Goal: Task Accomplishment & Management: Manage account settings

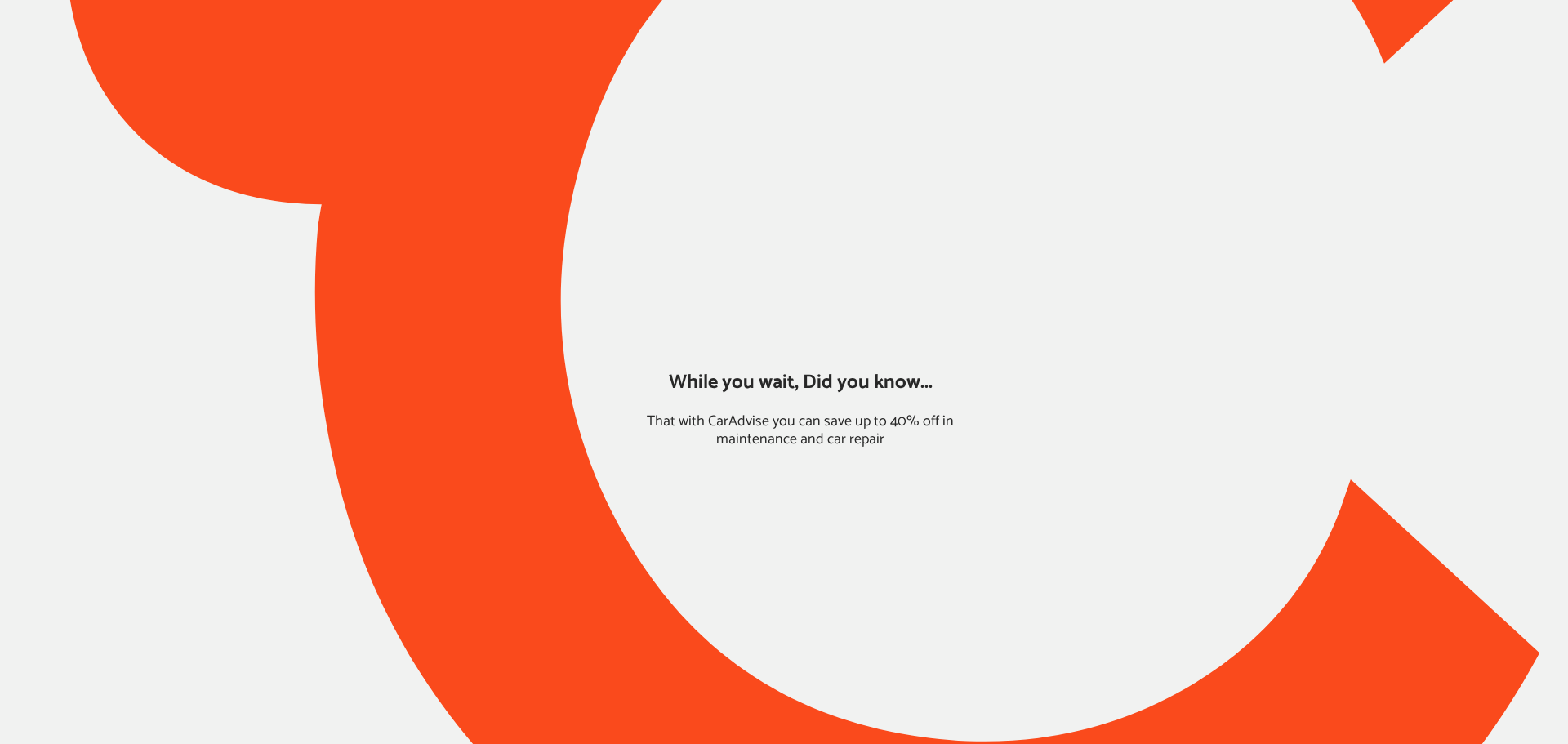
type input "*****"
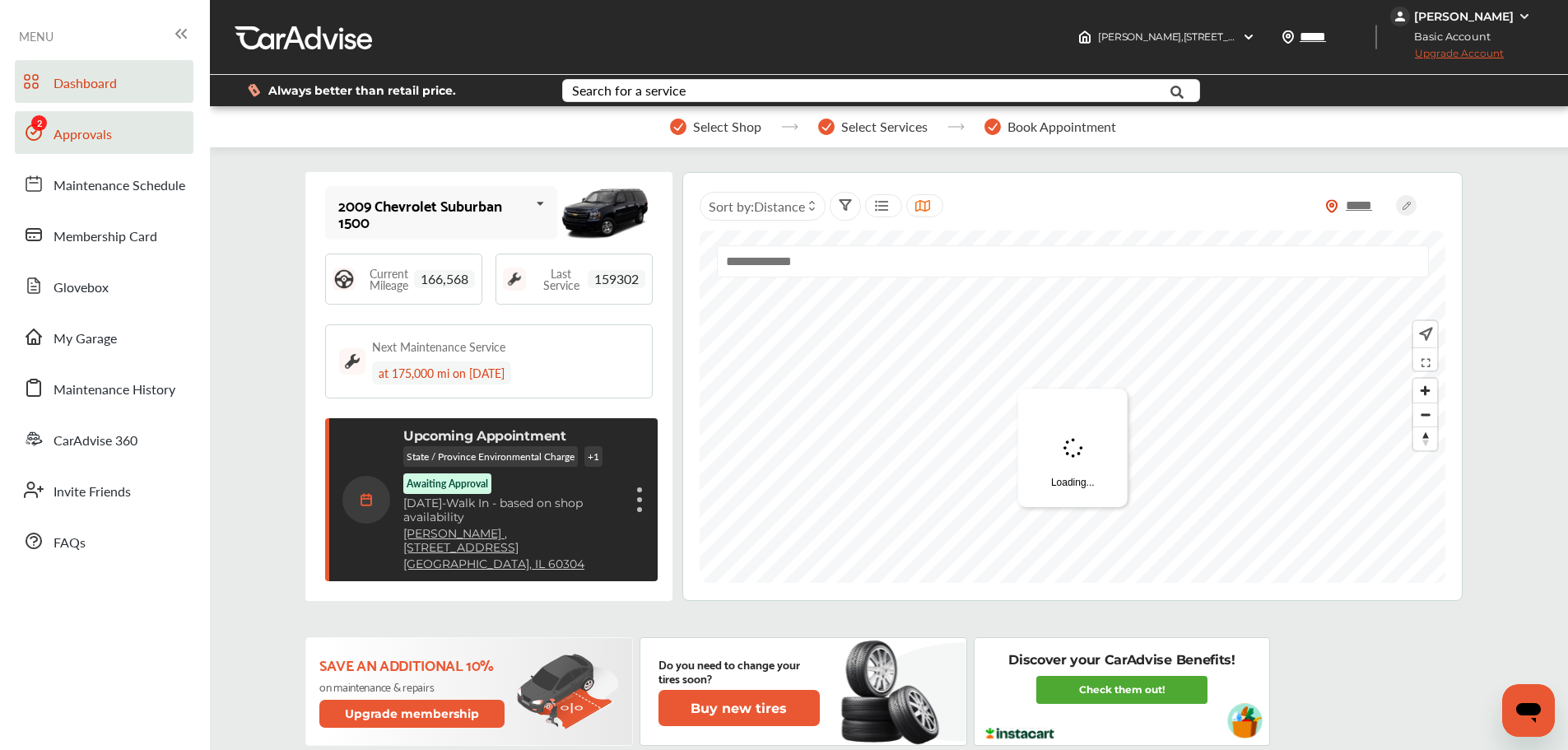
click at [66, 126] on span "Approvals" at bounding box center [82, 134] width 59 height 21
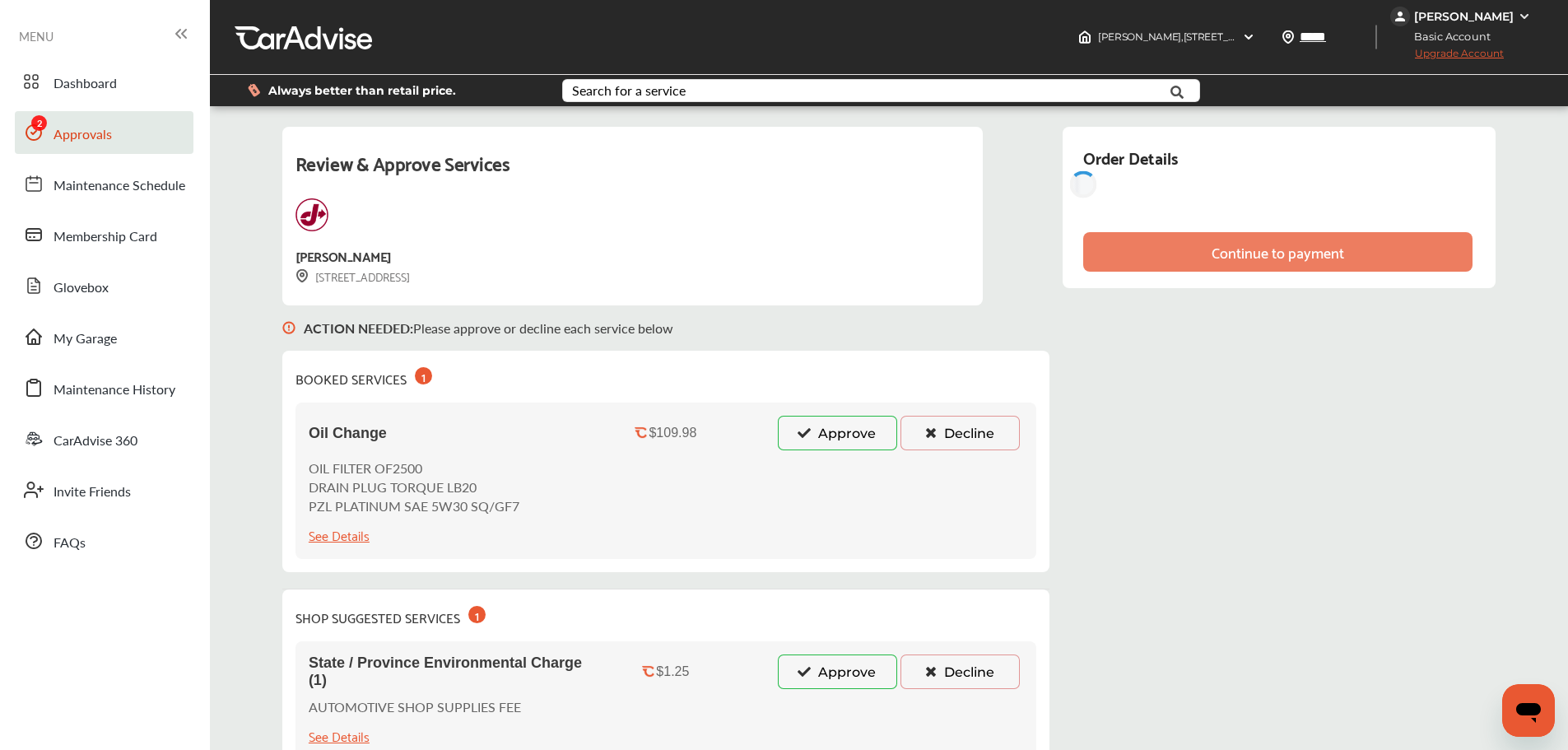
click at [827, 427] on button "Approve" at bounding box center [837, 432] width 119 height 34
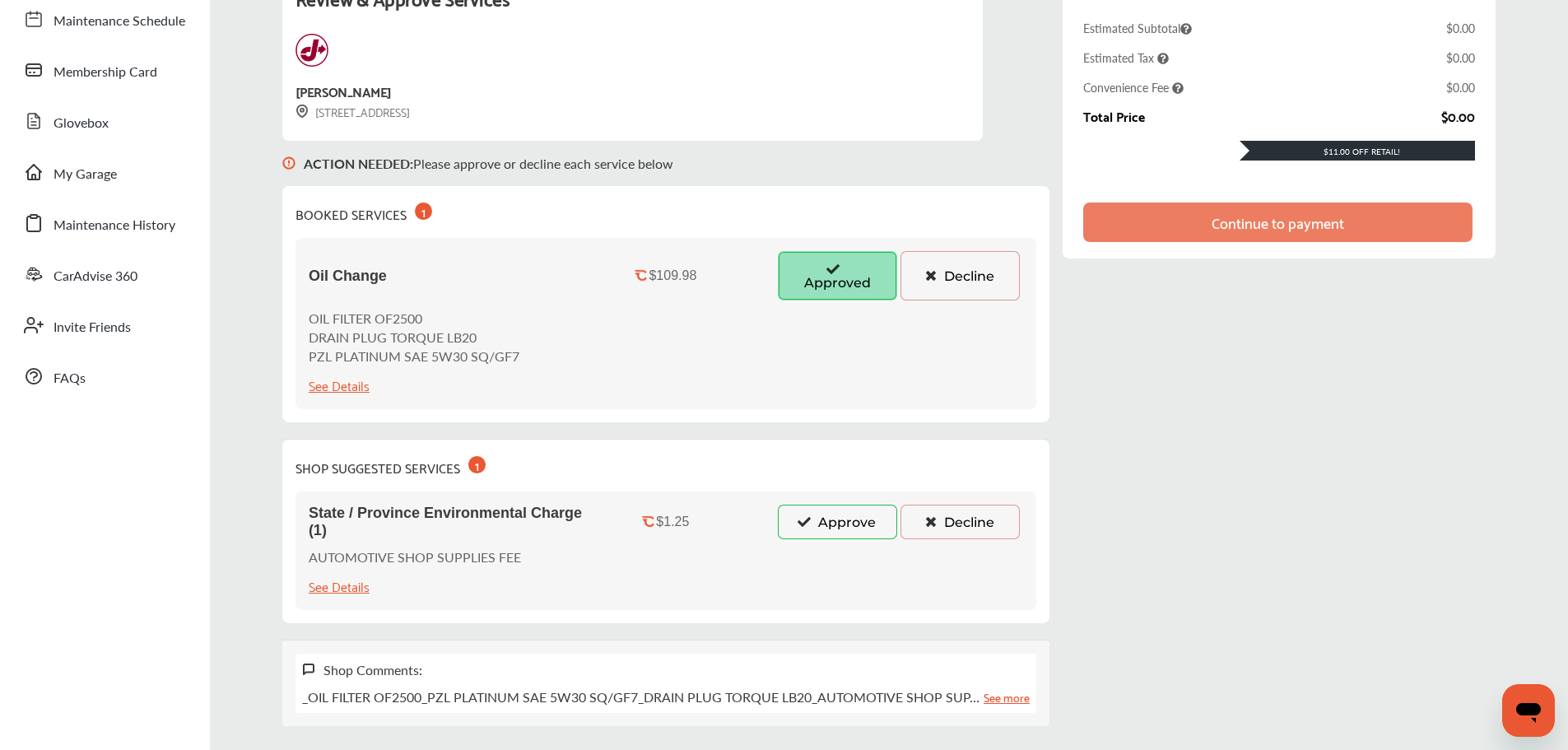
click at [861, 525] on button "Approve" at bounding box center [837, 522] width 119 height 34
